Goal: Task Accomplishment & Management: Complete application form

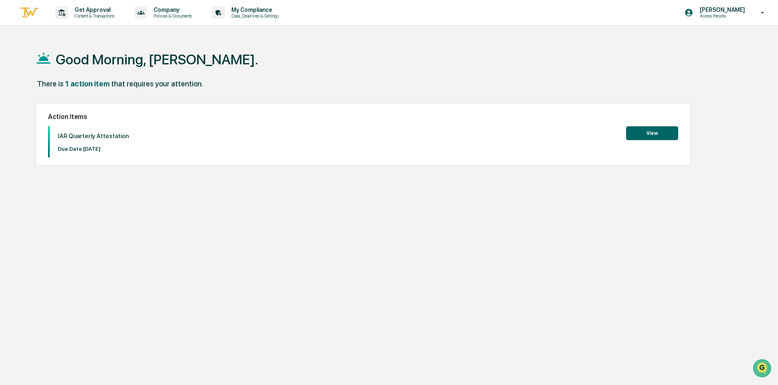
click at [656, 134] on button "View" at bounding box center [652, 133] width 52 height 14
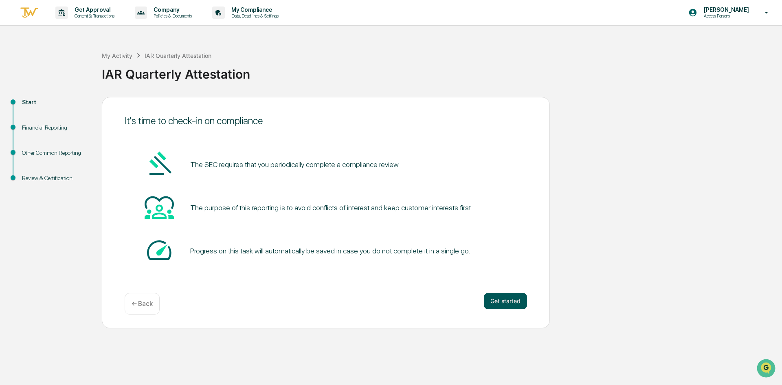
click at [505, 296] on button "Get started" at bounding box center [505, 301] width 43 height 16
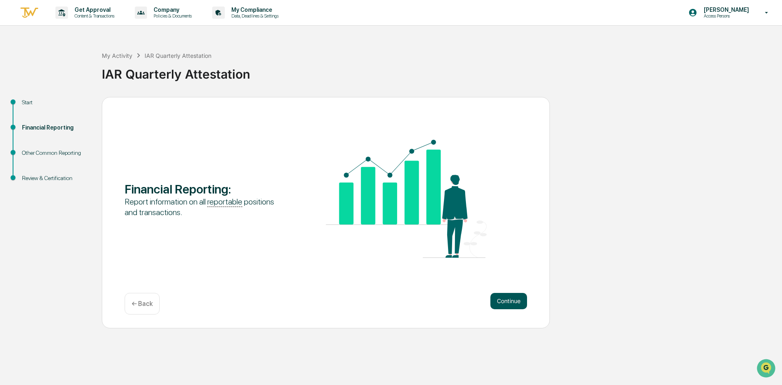
click at [513, 300] on button "Continue" at bounding box center [508, 301] width 37 height 16
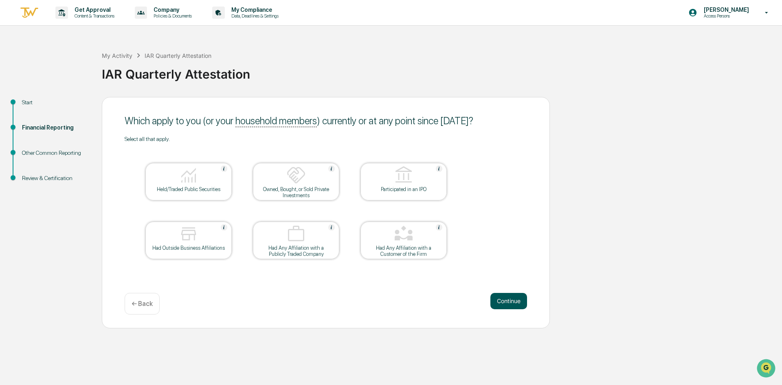
click at [513, 302] on button "Continue" at bounding box center [508, 301] width 37 height 16
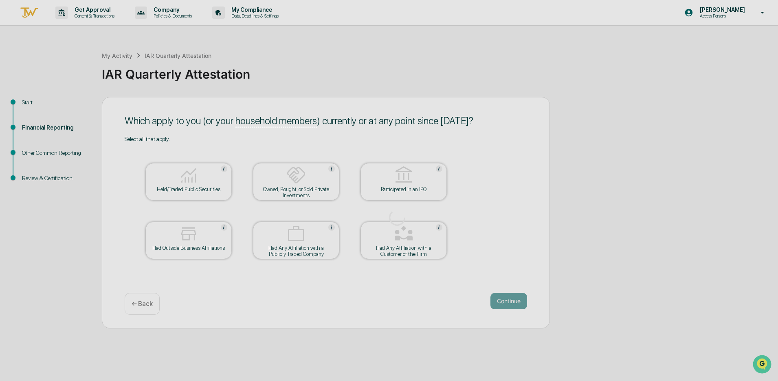
click at [513, 292] on div at bounding box center [397, 217] width 794 height 435
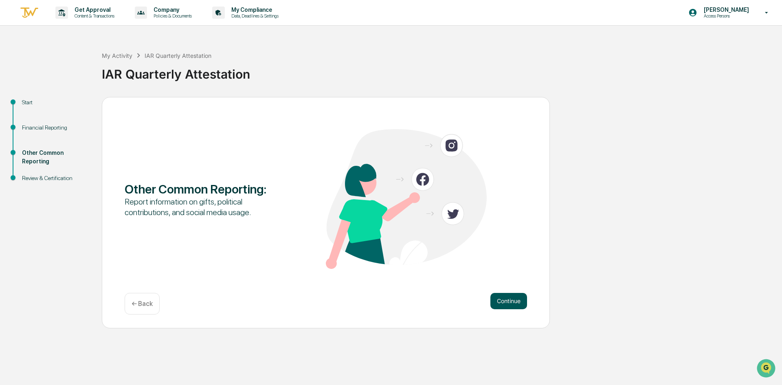
click at [504, 303] on button "Continue" at bounding box center [508, 301] width 37 height 16
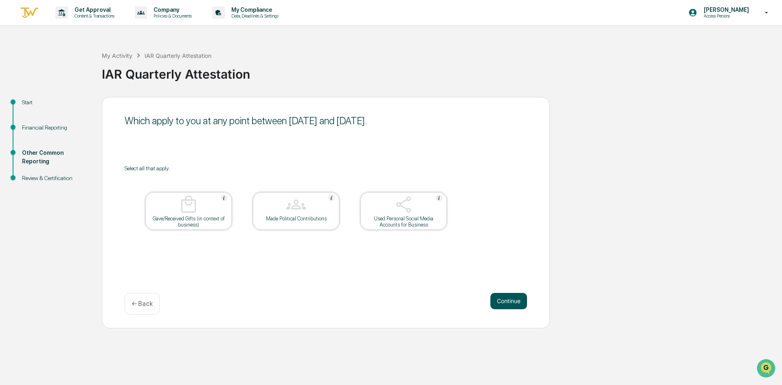
click at [513, 303] on button "Continue" at bounding box center [508, 301] width 37 height 16
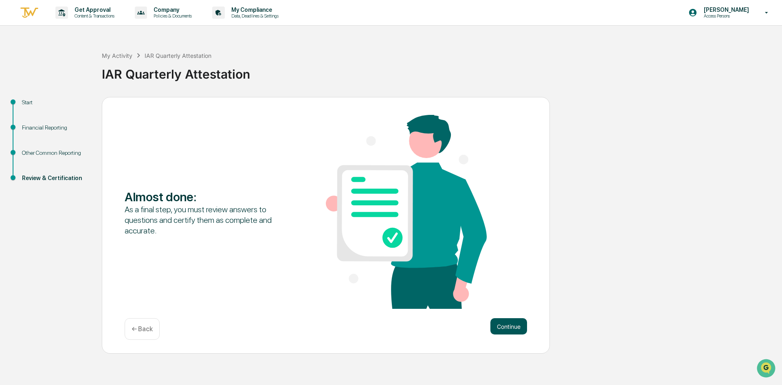
click at [502, 327] on button "Continue" at bounding box center [508, 326] width 37 height 16
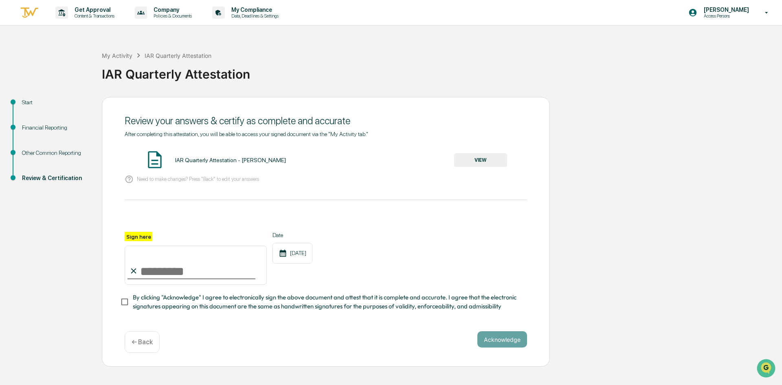
click at [148, 271] on input "Sign here" at bounding box center [196, 265] width 142 height 39
type input "**********"
click at [480, 161] on button "VIEW" at bounding box center [480, 160] width 53 height 14
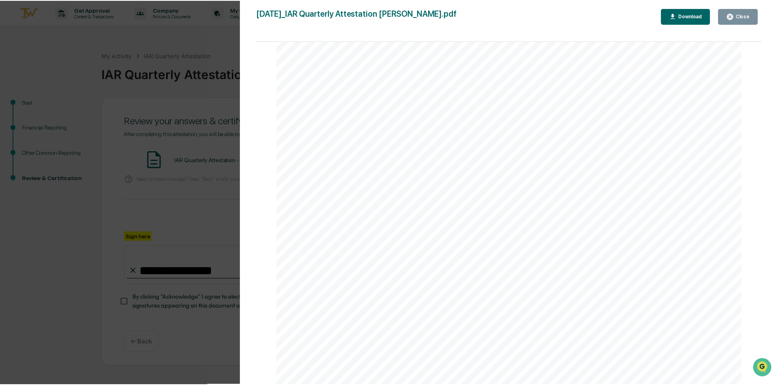
scroll to position [1711, 0]
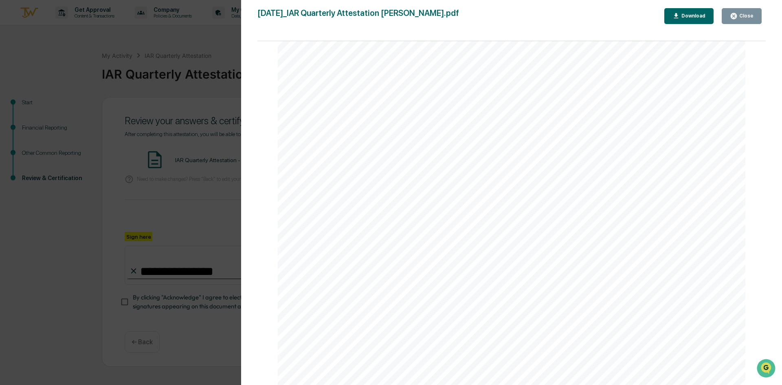
click at [747, 16] on div "Close" at bounding box center [745, 16] width 16 height 6
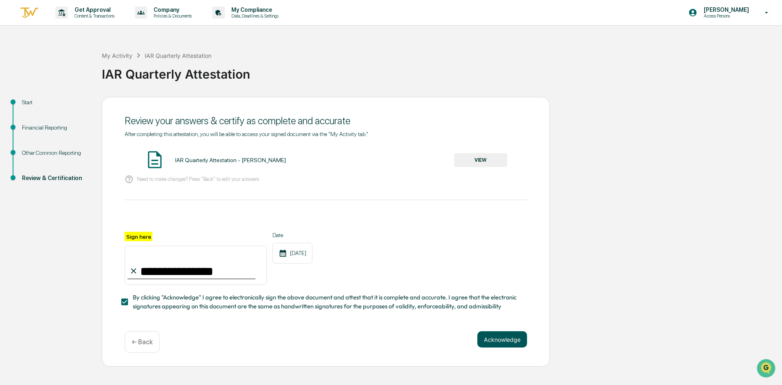
click at [502, 342] on button "Acknowledge" at bounding box center [502, 339] width 50 height 16
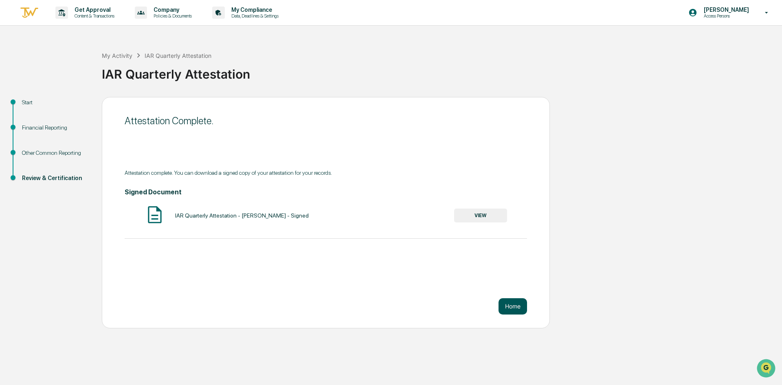
click at [517, 309] on button "Home" at bounding box center [512, 306] width 29 height 16
